Goal: Information Seeking & Learning: Learn about a topic

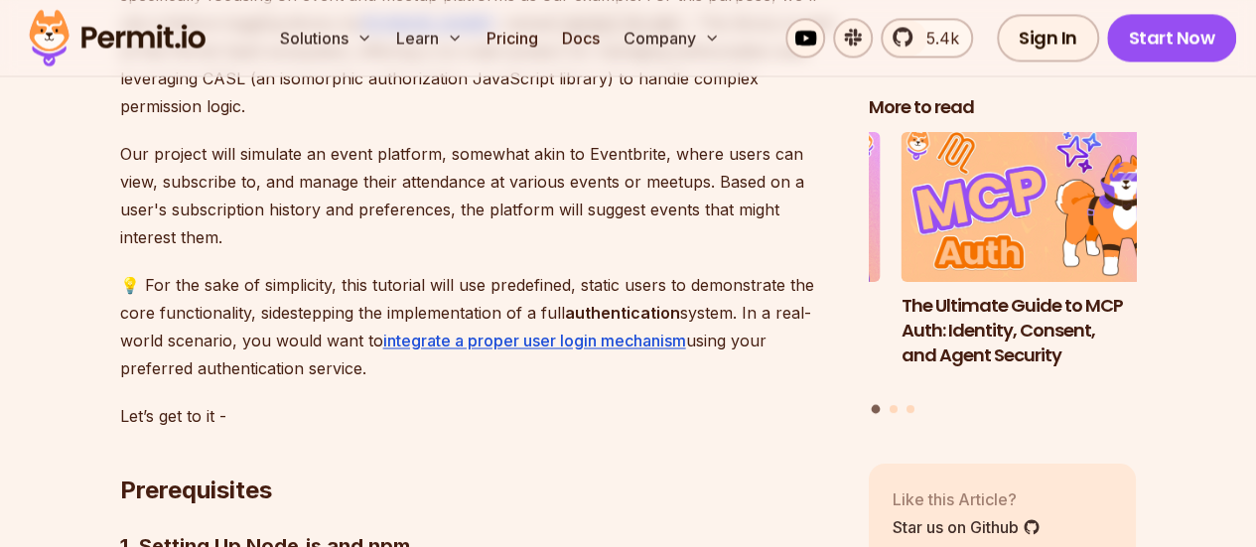
scroll to position [1440, 0]
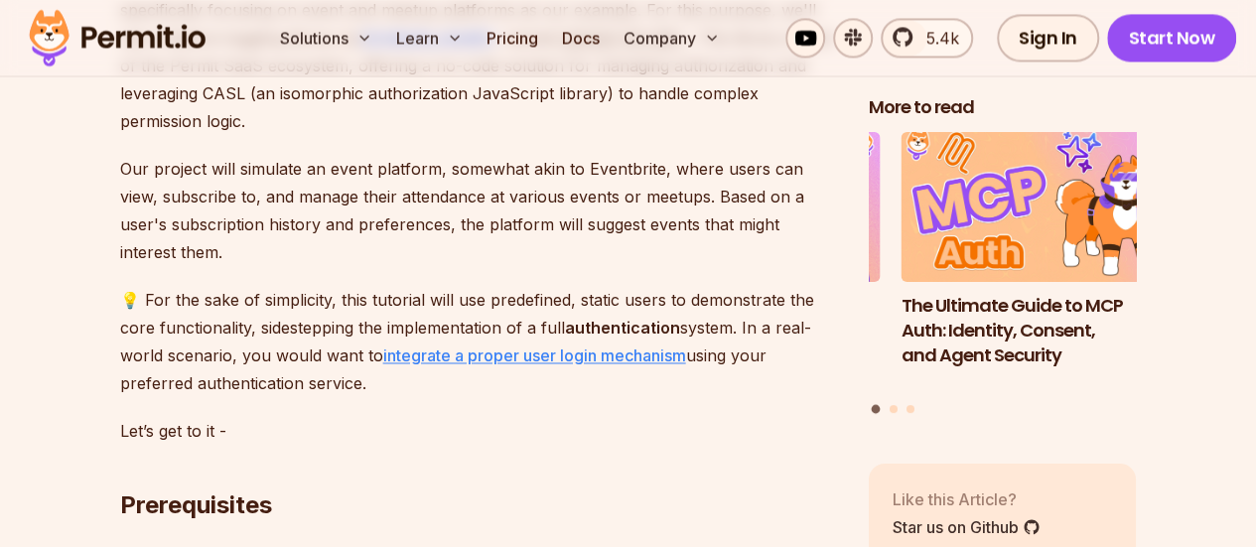
click at [461, 346] on link "integrate a proper user login mechanism" at bounding box center [534, 356] width 303 height 20
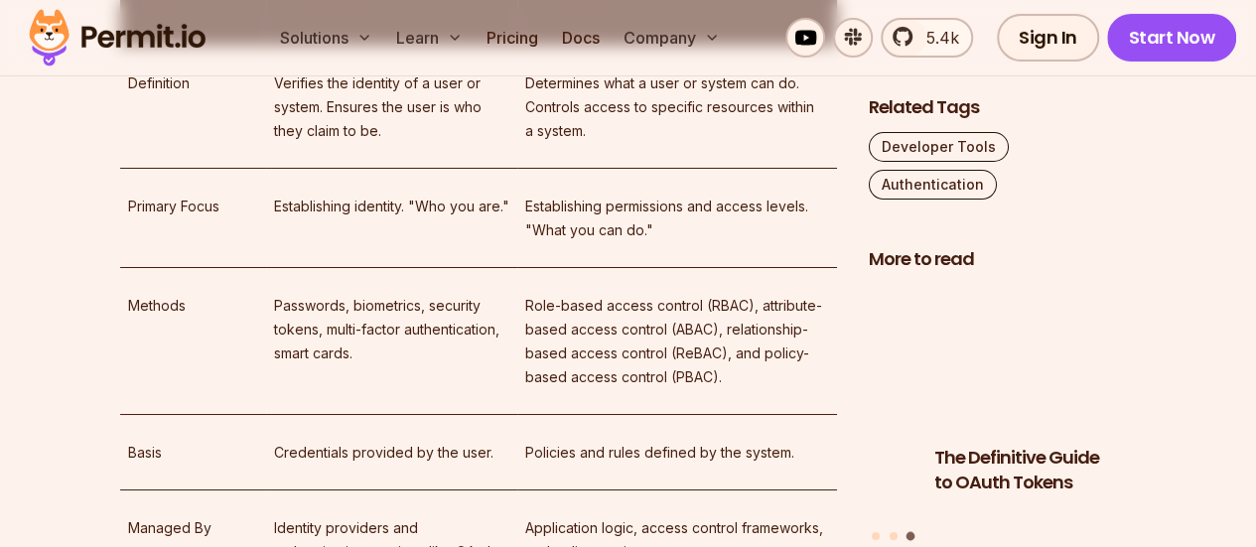
scroll to position [3450, 0]
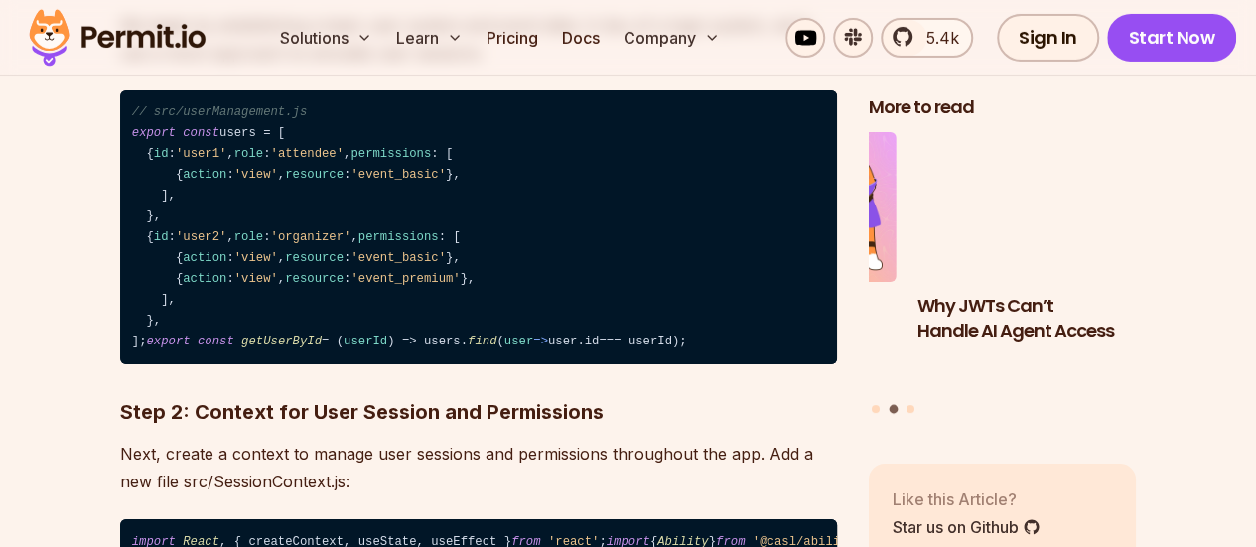
scroll to position [3433, 0]
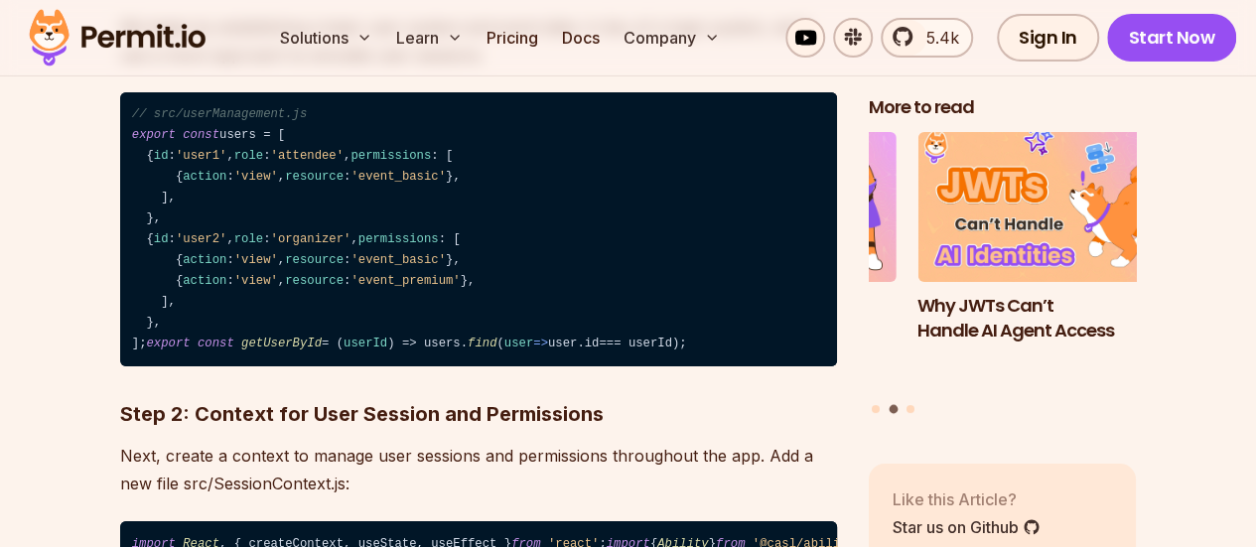
click at [429, 288] on span "'event_premium'" at bounding box center [405, 281] width 109 height 14
click at [369, 292] on code "// src/userManagement.js export const users = [ { id : 'user1' , role : 'attend…" at bounding box center [478, 229] width 717 height 275
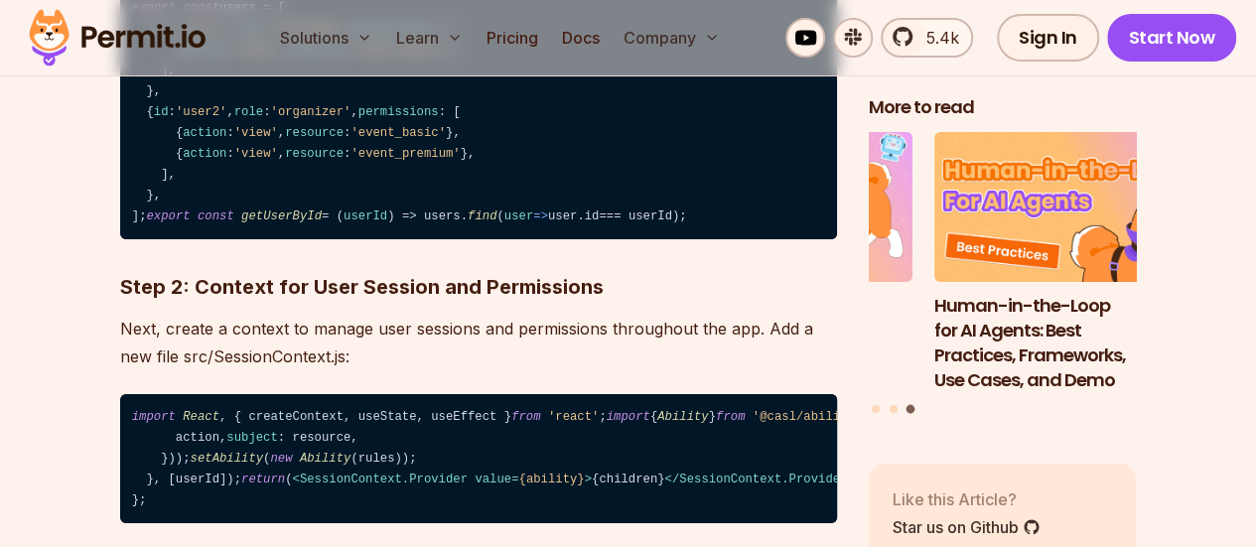
scroll to position [3569, 0]
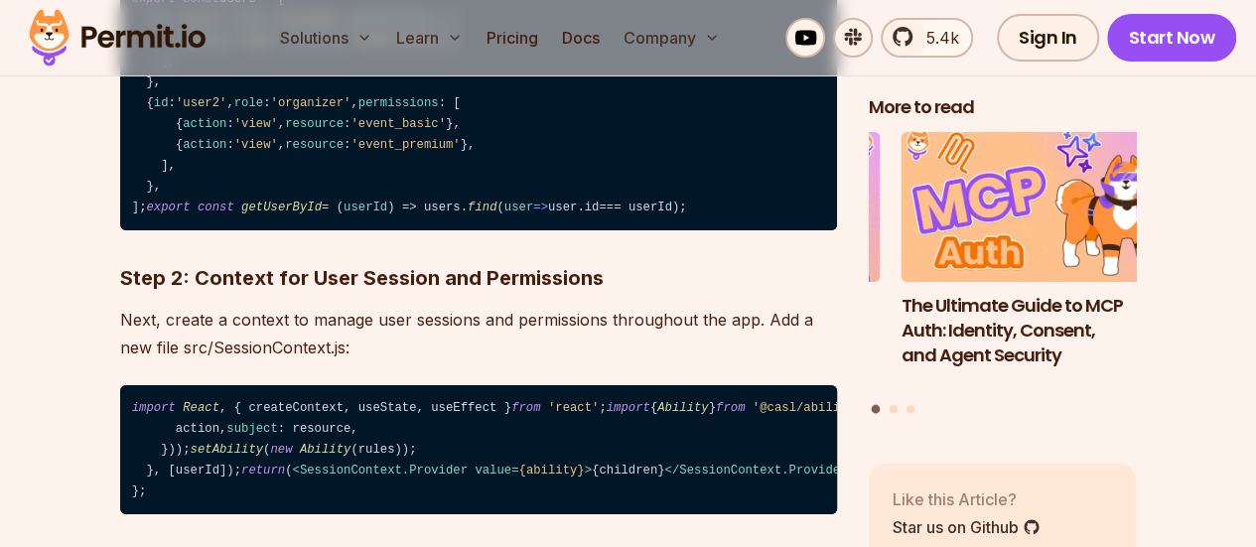
click at [344, 214] on span "userId" at bounding box center [366, 208] width 44 height 14
click at [417, 231] on code "// src/userManagement.js export const users = [ { id : 'user1' , role : 'attend…" at bounding box center [478, 93] width 717 height 275
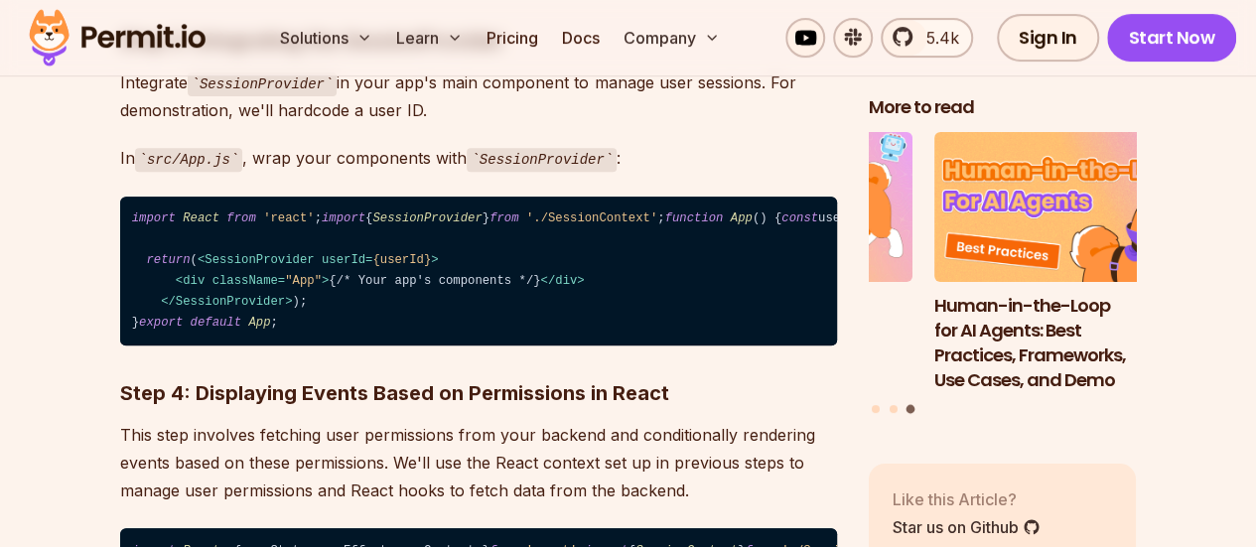
scroll to position [4092, 0]
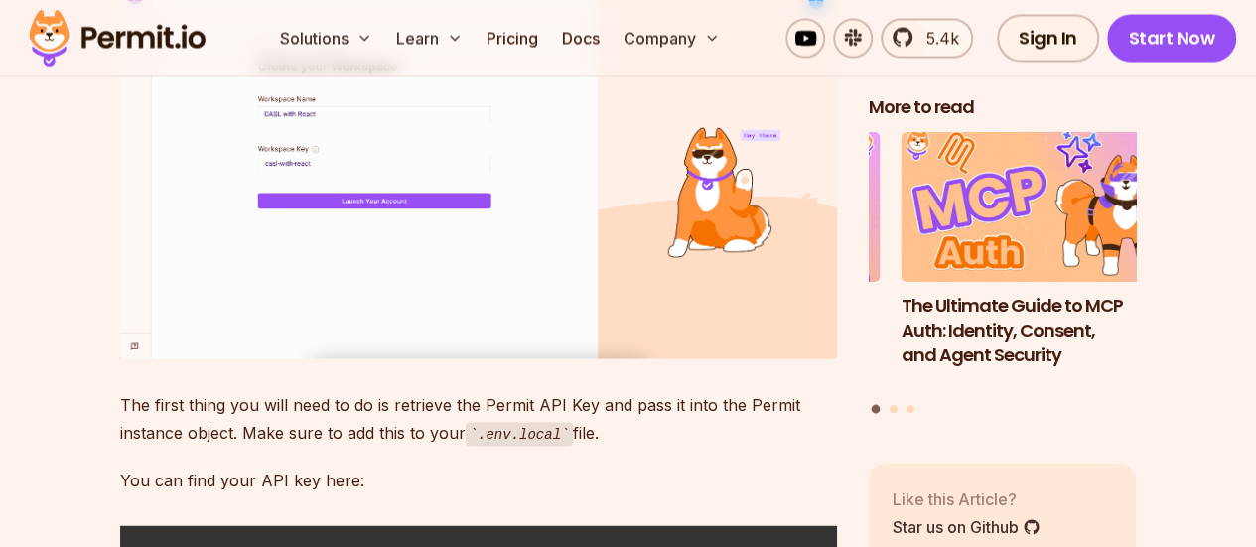
scroll to position [5433, 0]
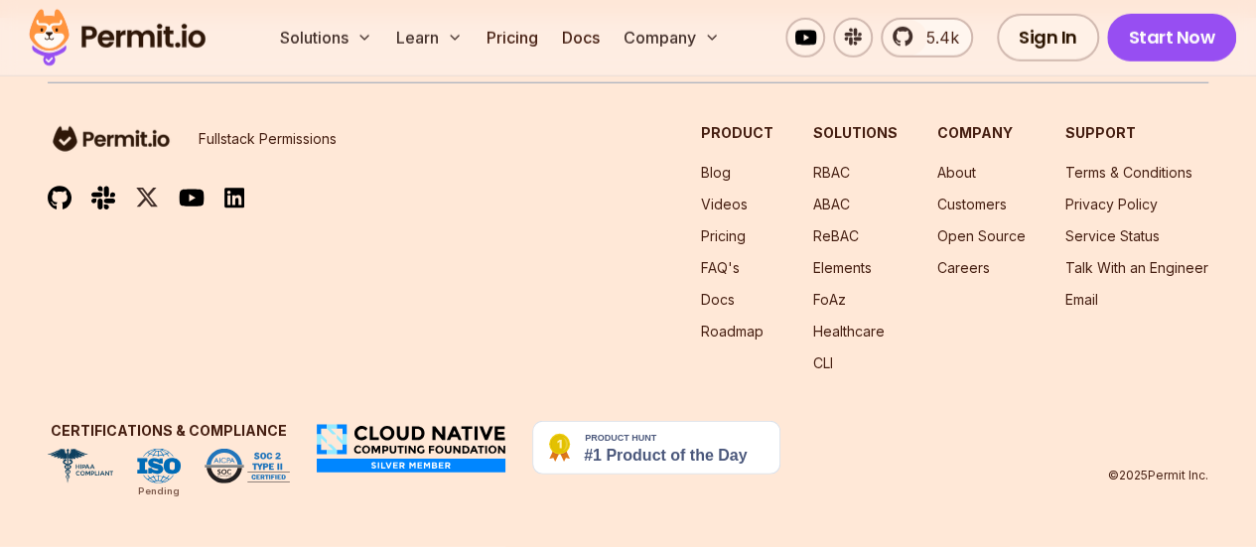
scroll to position [15370, 0]
